Goal: Task Accomplishment & Management: Manage account settings

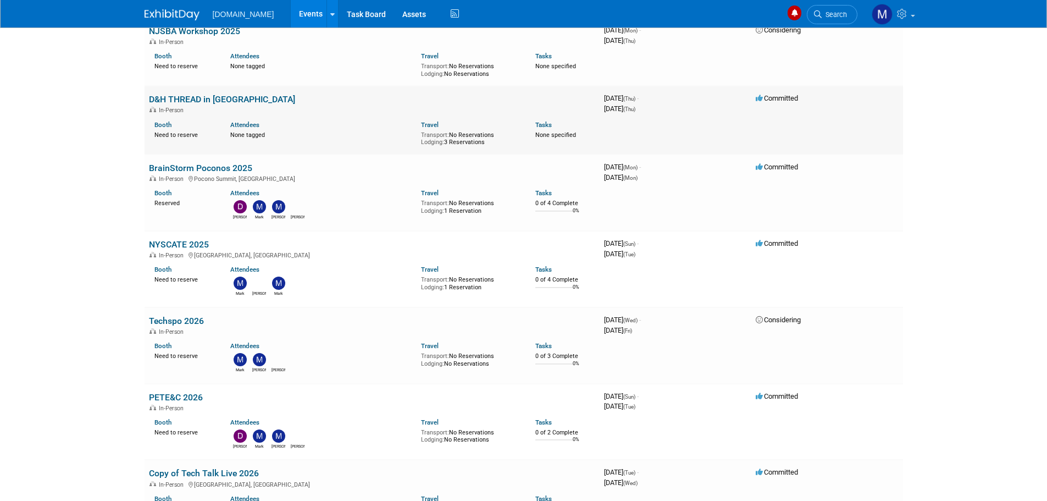
scroll to position [110, 0]
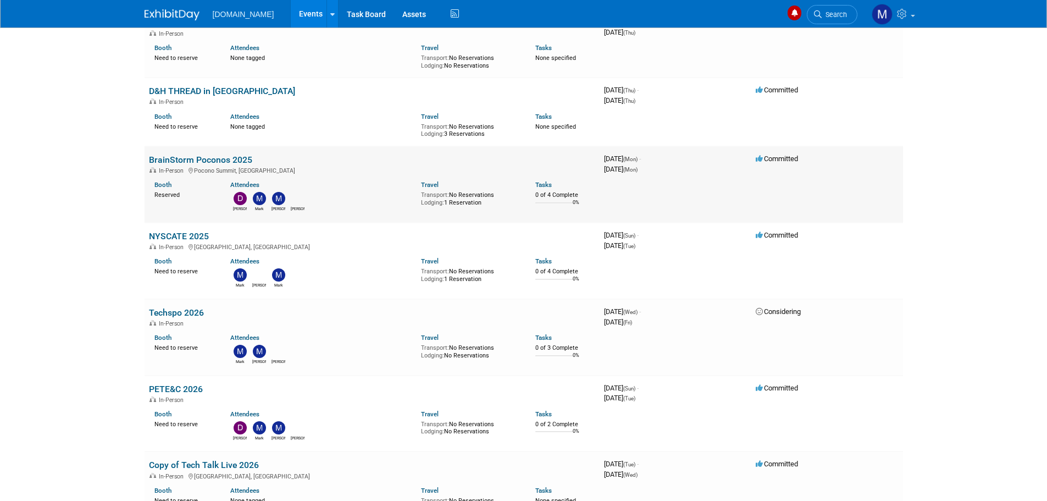
click at [194, 160] on link "BrainStorm Poconos 2025" at bounding box center [200, 159] width 103 height 10
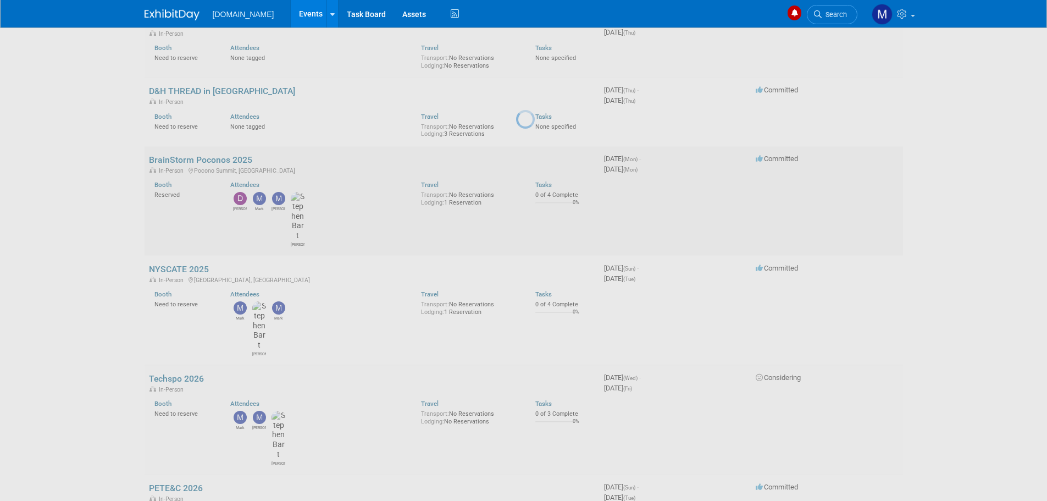
click at [516, 160] on div at bounding box center [523, 250] width 15 height 501
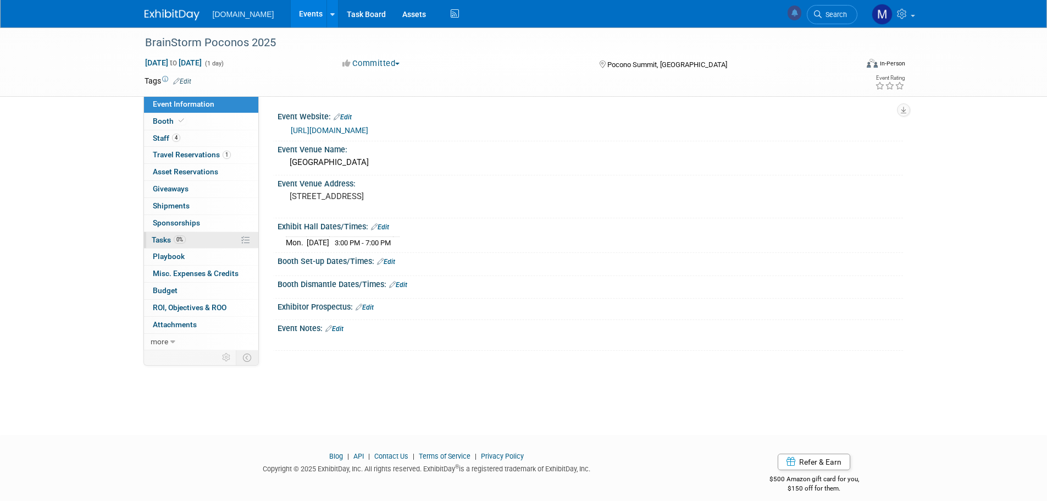
click at [160, 240] on span "Tasks 0%" at bounding box center [169, 239] width 34 height 9
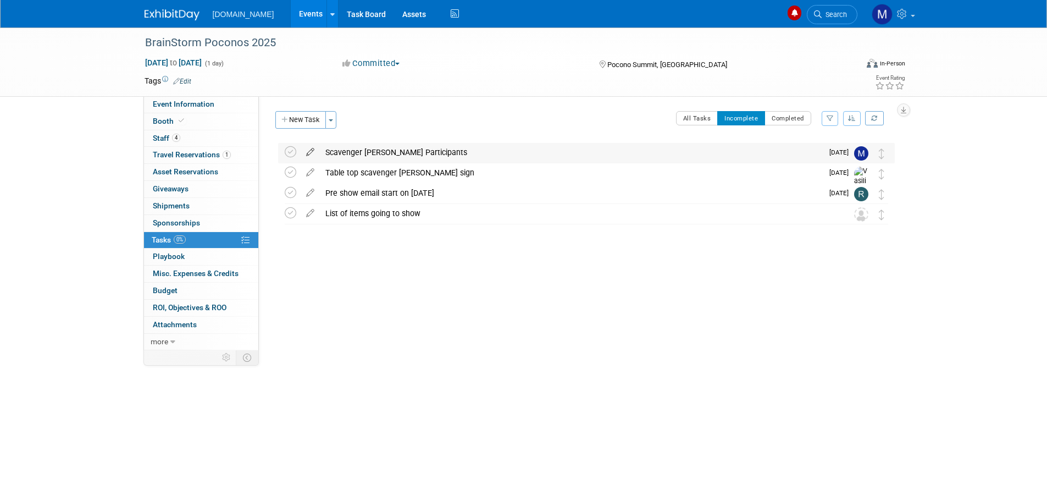
click at [312, 153] on icon at bounding box center [310, 150] width 19 height 14
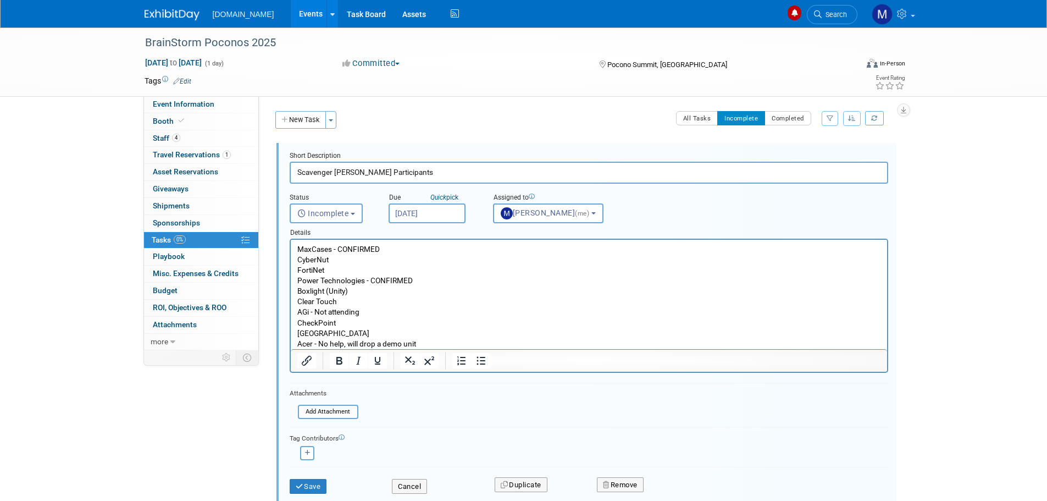
click at [353, 298] on p "MaxCases - CONFIRMED CyberNut FortiNet Power Technologies - CONFIRMED Boxlight …" at bounding box center [588, 296] width 583 height 105
drag, startPoint x: 338, startPoint y: 248, endPoint x: 383, endPoint y: 248, distance: 45.1
click at [383, 248] on p "MaxCases - CONFIRMED CyberNut FortiNet Power Technologies - CONFIRMED Boxlight …" at bounding box center [588, 296] width 583 height 105
click at [340, 363] on icon "Bold" at bounding box center [339, 361] width 6 height 8
drag, startPoint x: 370, startPoint y: 280, endPoint x: 412, endPoint y: 280, distance: 41.2
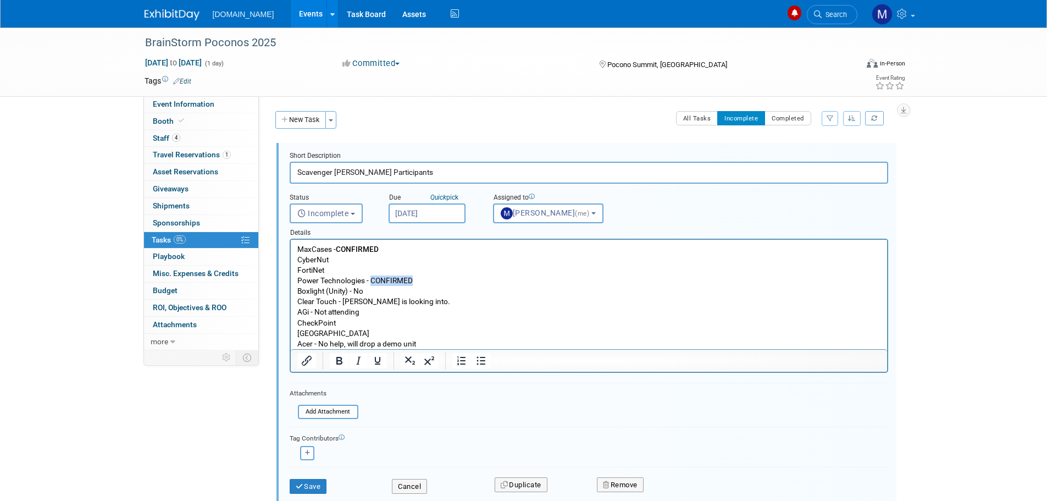
click at [412, 280] on p "MaxCases - CONFIRMED CyberNut FortiNet Power Technologies - CONFIRMED Boxlight …" at bounding box center [588, 296] width 583 height 105
click at [337, 362] on icon "Bold" at bounding box center [339, 361] width 6 height 8
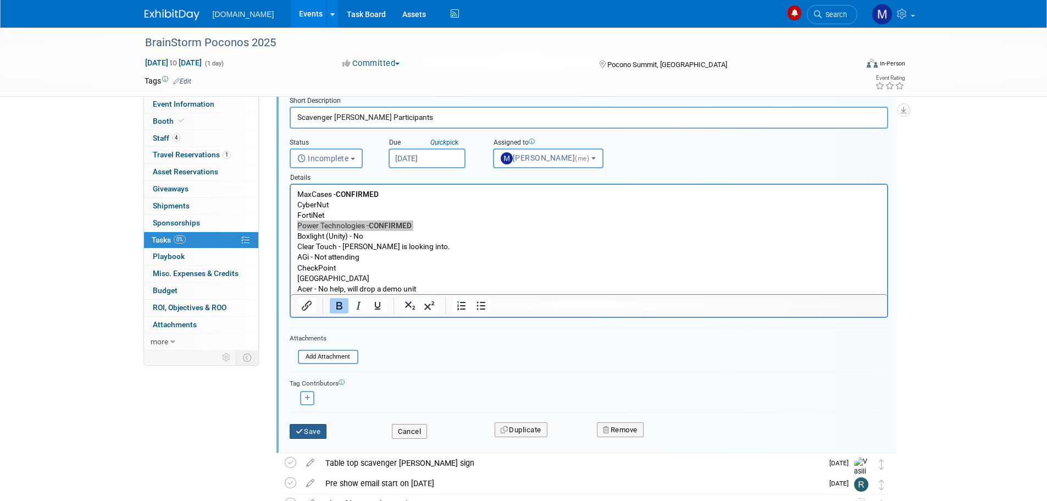
click at [308, 431] on button "Save" at bounding box center [308, 431] width 37 height 15
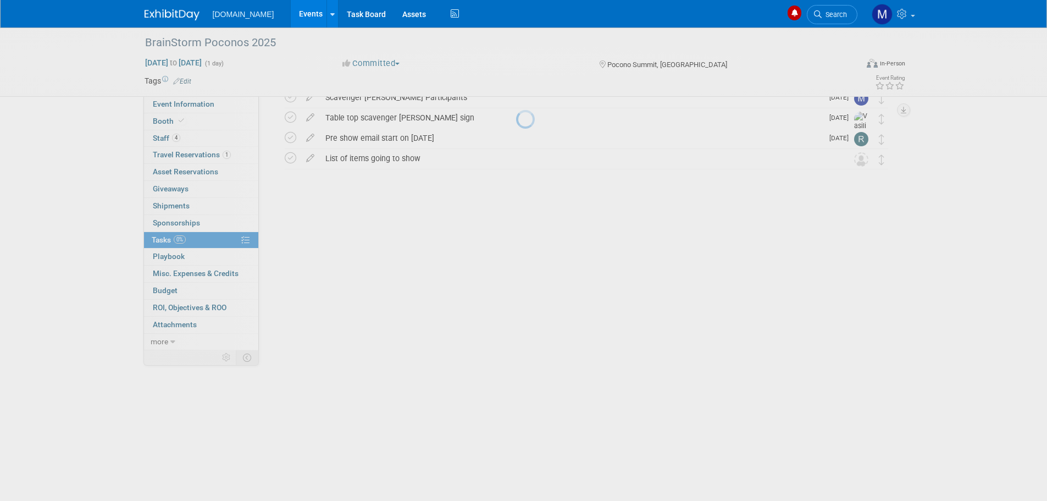
scroll to position [0, 0]
